Goal: Information Seeking & Learning: Learn about a topic

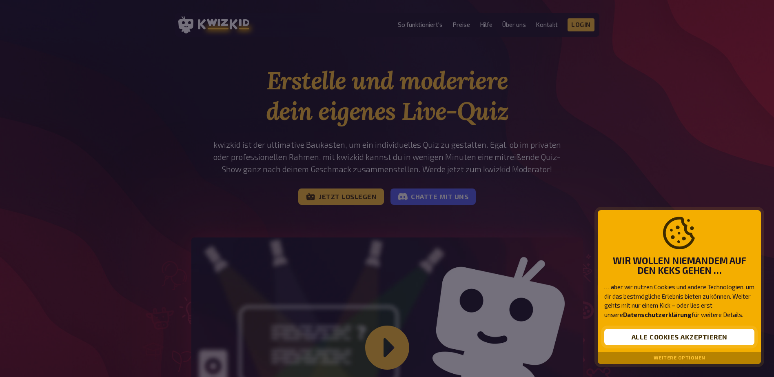
click at [636, 336] on button "Alle Cookies akzeptieren" at bounding box center [679, 337] width 150 height 16
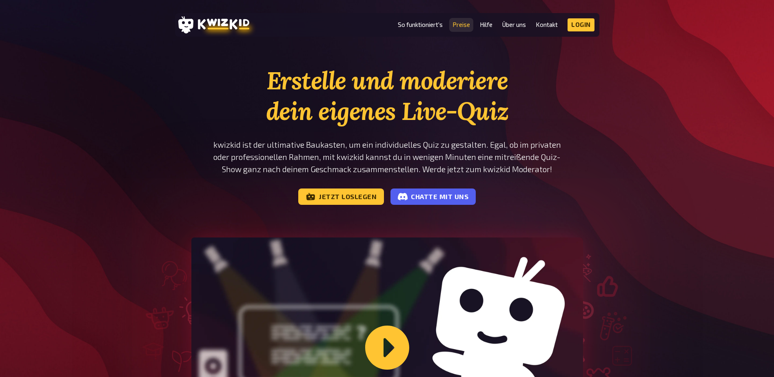
click at [458, 23] on link "Preise" at bounding box center [461, 24] width 18 height 7
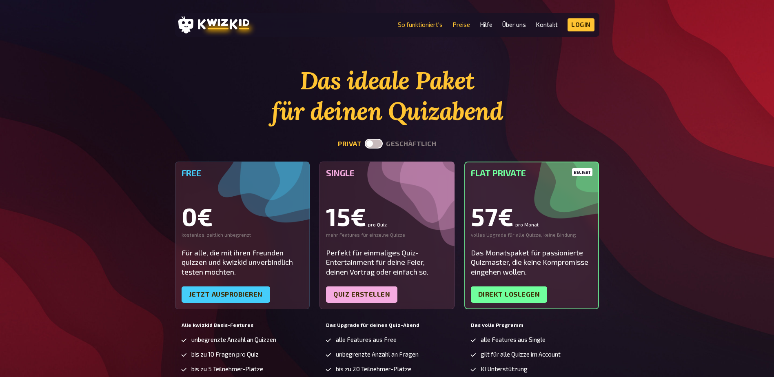
drag, startPoint x: 430, startPoint y: 24, endPoint x: 429, endPoint y: 29, distance: 4.6
click at [430, 24] on link "So funktioniert's" at bounding box center [420, 24] width 45 height 7
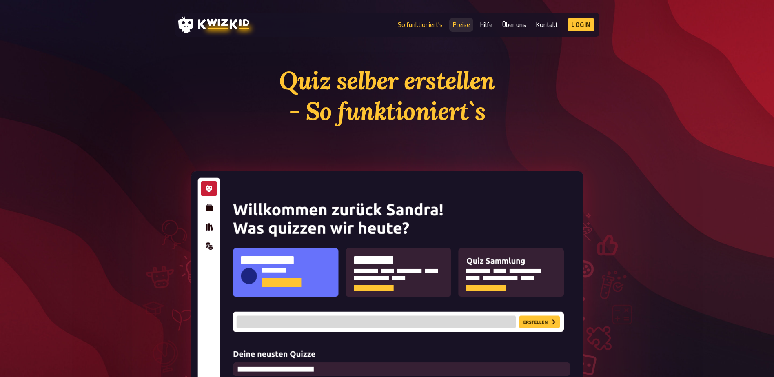
click at [462, 24] on link "Preise" at bounding box center [461, 24] width 18 height 7
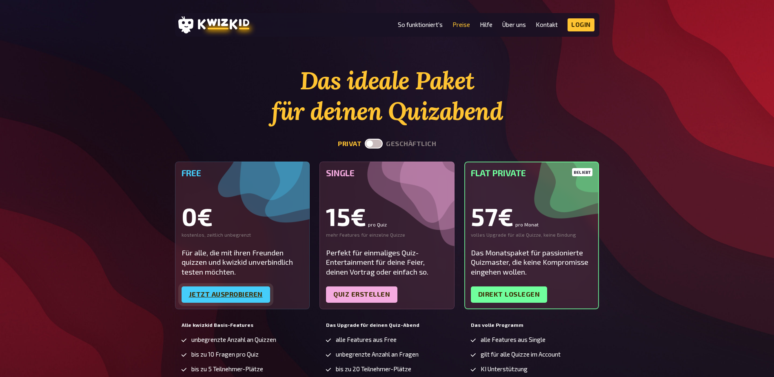
click at [218, 292] on link "Jetzt ausprobieren" at bounding box center [225, 294] width 88 height 16
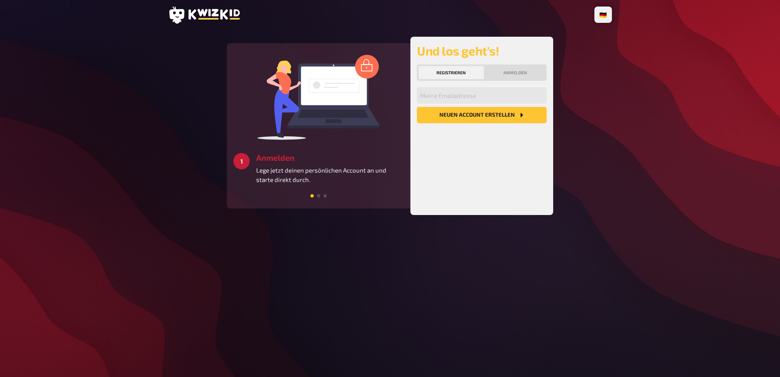
click at [318, 194] on span at bounding box center [318, 195] width 3 height 3
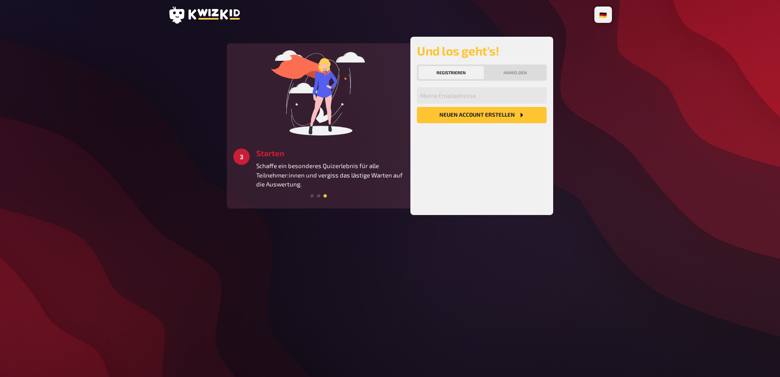
click at [326, 195] on span at bounding box center [324, 195] width 3 height 3
click at [326, 287] on div "🇩🇪 Deutsch 🇬🇧 English 🇳🇱 Nederlands 1 Anmelden Lege jetzt deinen persönlichen A…" at bounding box center [389, 188] width 457 height 377
